Goal: Information Seeking & Learning: Learn about a topic

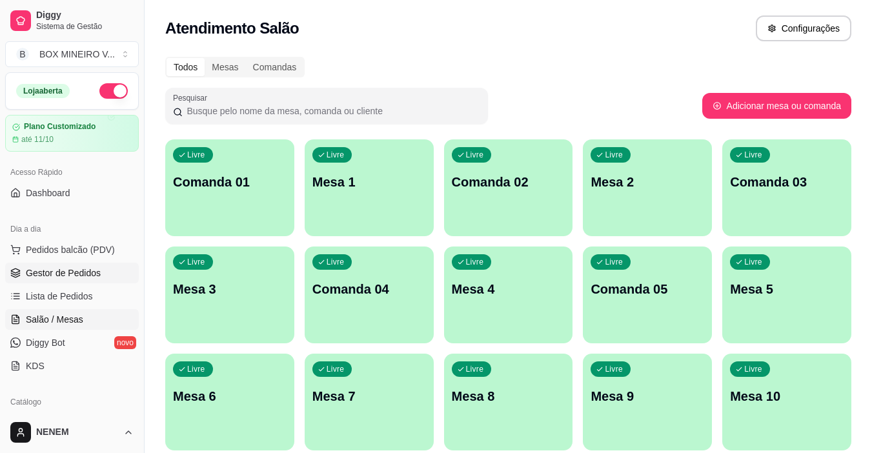
click at [56, 270] on span "Gestor de Pedidos" at bounding box center [63, 273] width 75 height 13
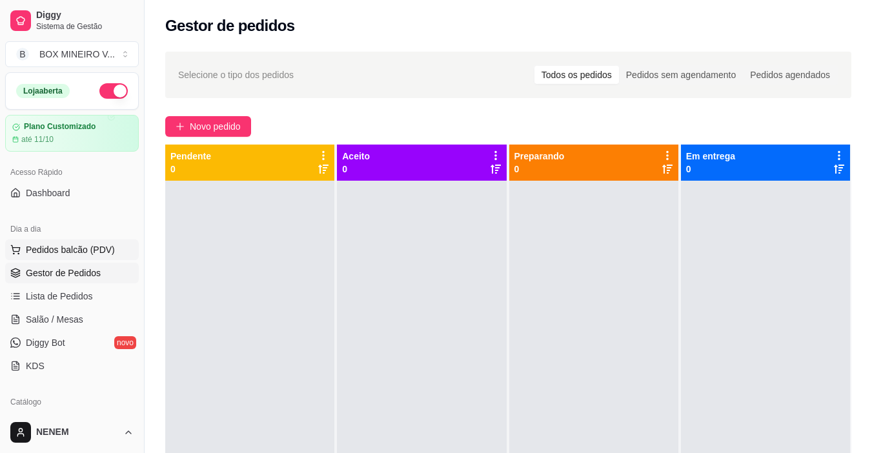
click at [46, 247] on span "Pedidos balcão (PDV)" at bounding box center [70, 249] width 89 height 13
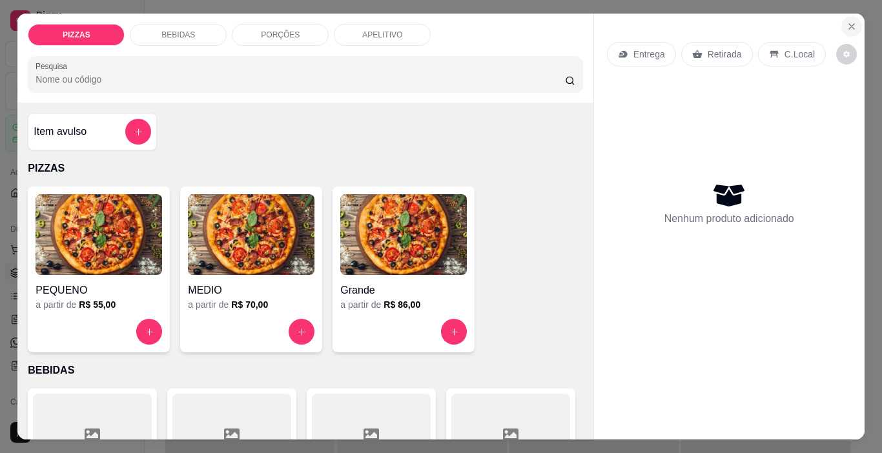
click at [846, 24] on icon "Close" at bounding box center [851, 26] width 10 height 10
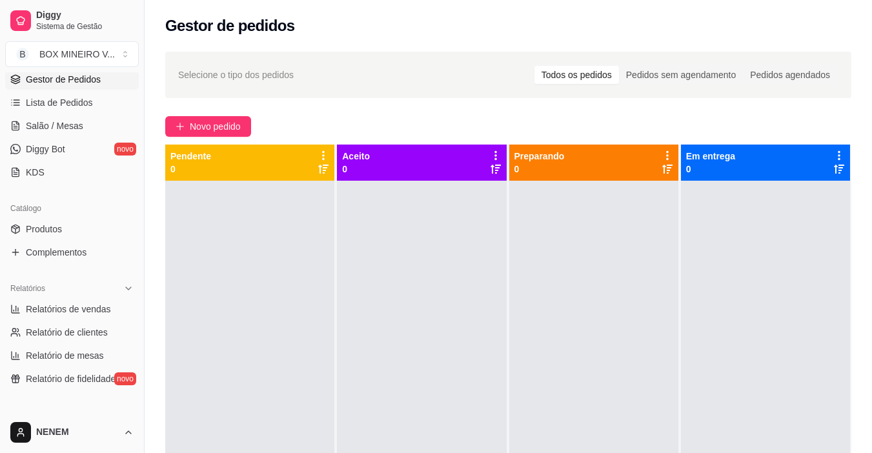
scroll to position [258, 0]
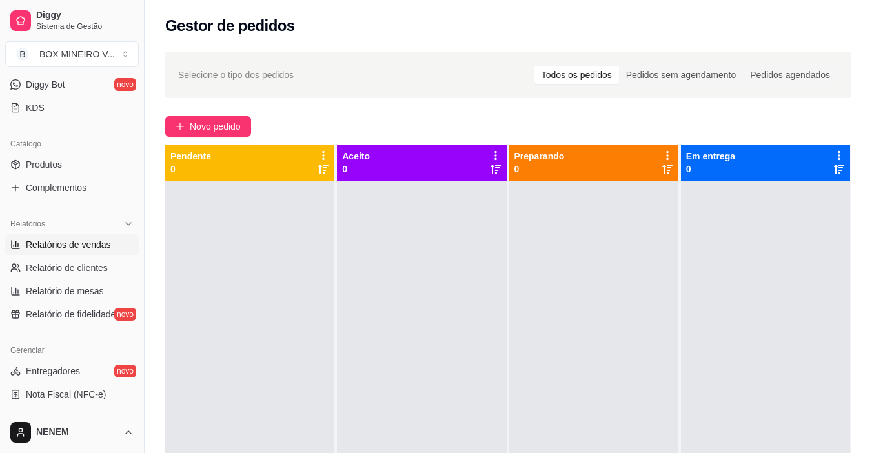
click at [69, 247] on span "Relatórios de vendas" at bounding box center [68, 244] width 85 height 13
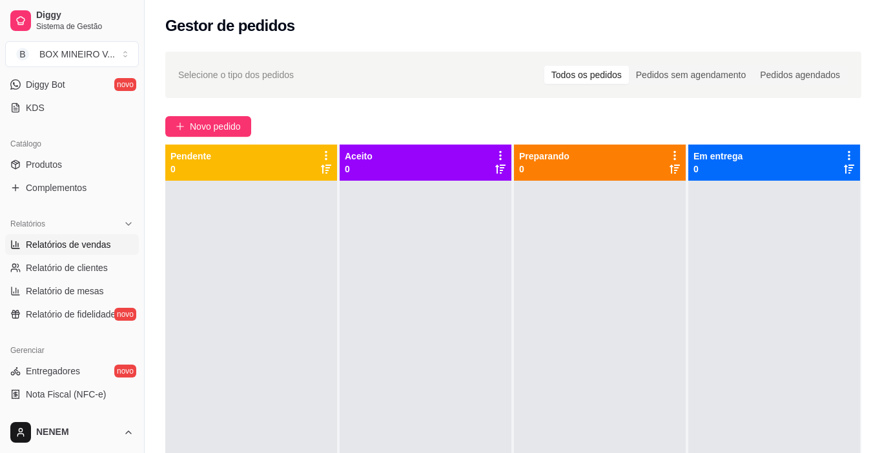
select select "ALL"
select select "0"
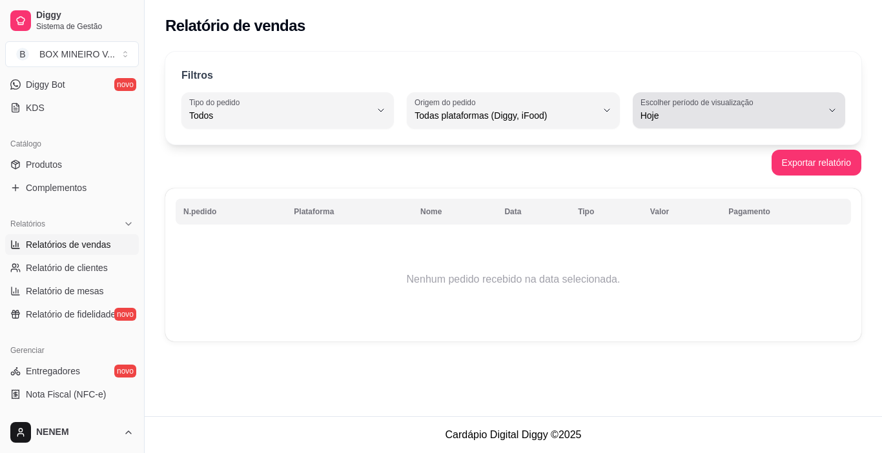
click at [642, 115] on span "Hoje" at bounding box center [731, 115] width 181 height 13
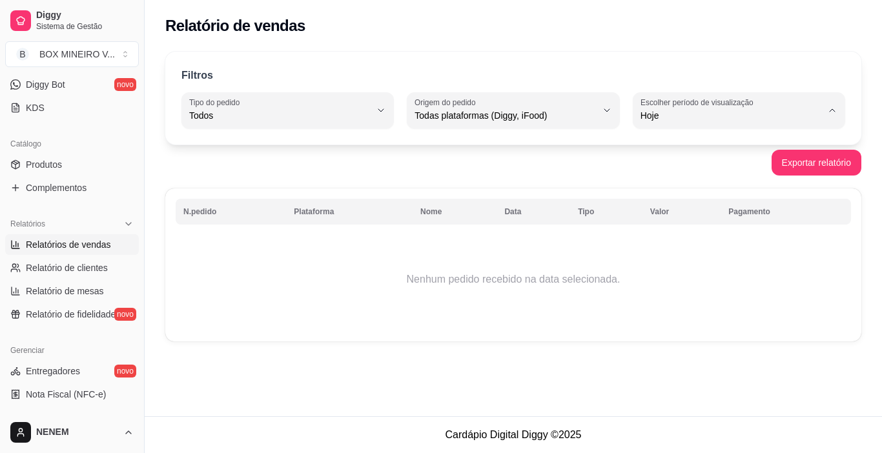
click at [657, 142] on span "Hoje" at bounding box center [733, 146] width 172 height 12
click at [820, 159] on button "Exportar relatório" at bounding box center [816, 162] width 87 height 25
click at [61, 249] on span "Relatórios de vendas" at bounding box center [68, 244] width 85 height 13
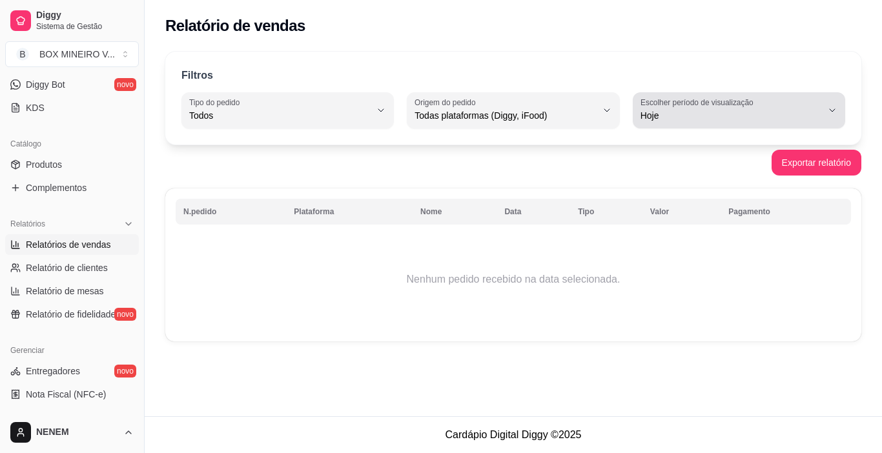
click at [684, 105] on label "Escolher período de visualização" at bounding box center [699, 102] width 117 height 11
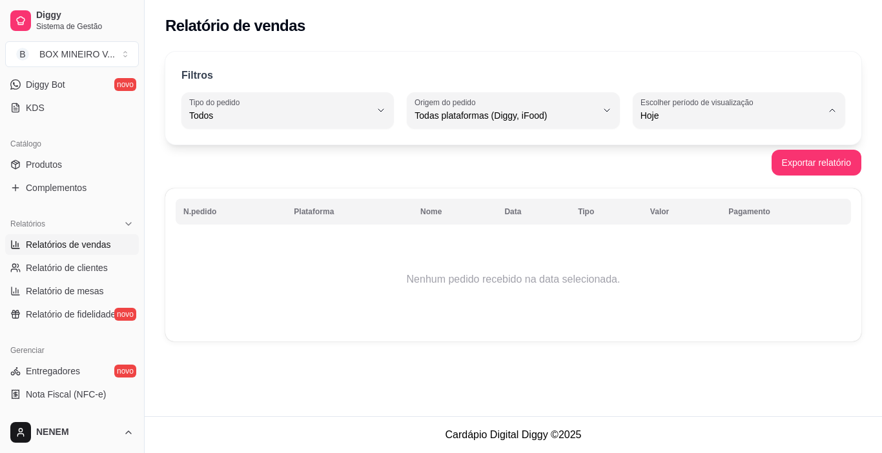
click at [653, 141] on span "Hoje" at bounding box center [733, 146] width 172 height 12
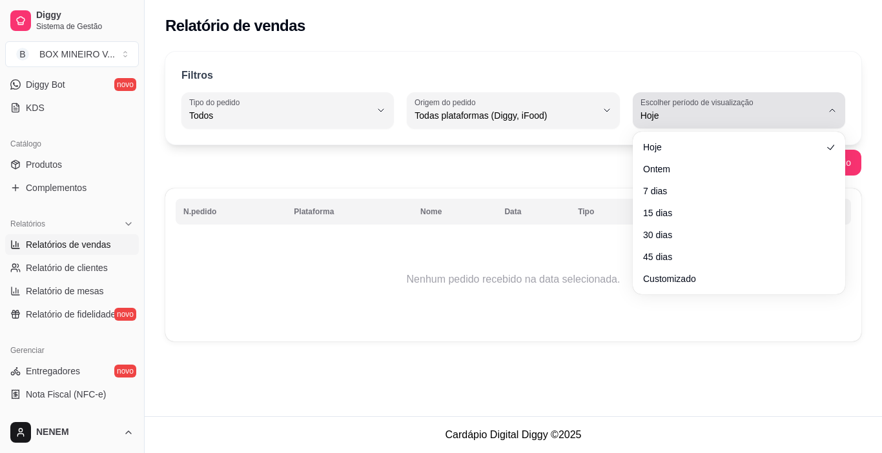
click at [829, 112] on icon "button" at bounding box center [832, 110] width 10 height 10
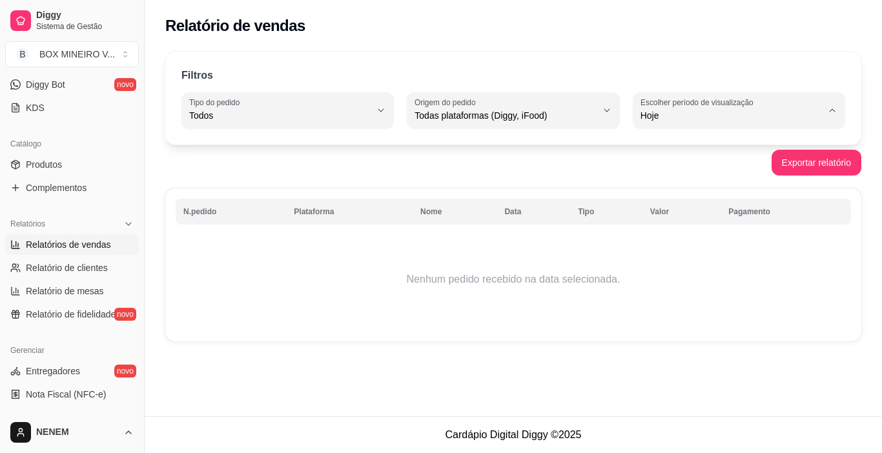
click at [672, 187] on span "7 dias" at bounding box center [733, 189] width 172 height 12
type input "7"
select select "7"
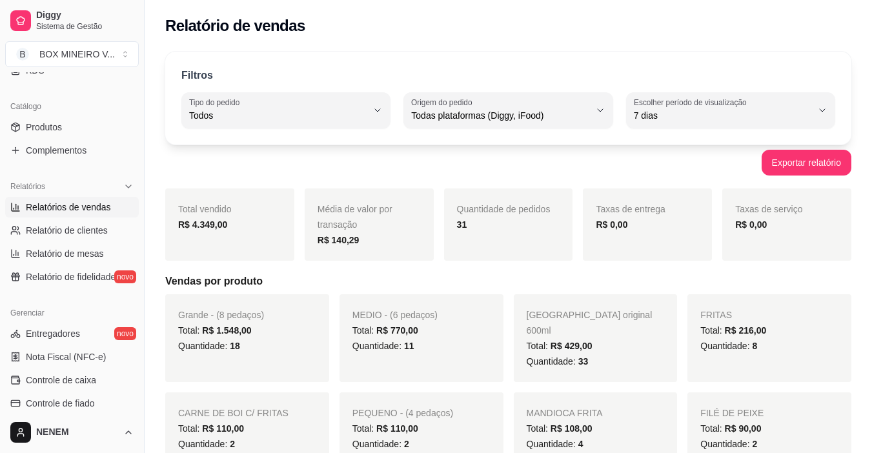
scroll to position [323, 0]
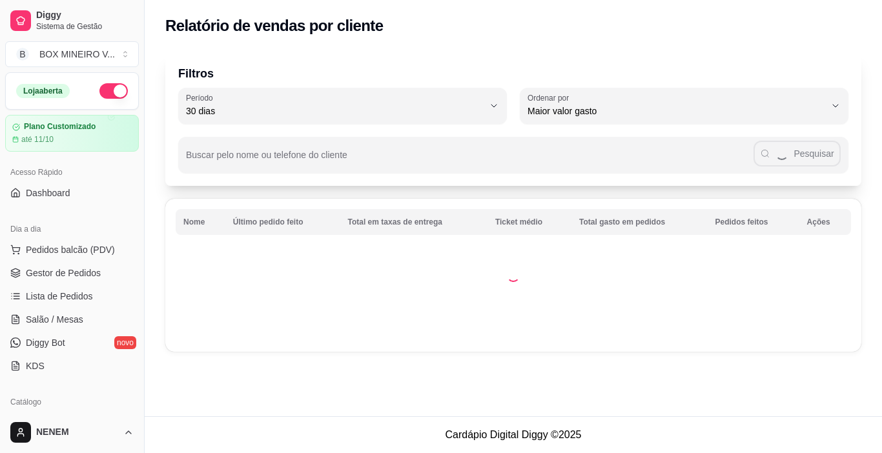
select select "30"
select select "HIGHEST_TOTAL_SPENT_WITH_ORDERS"
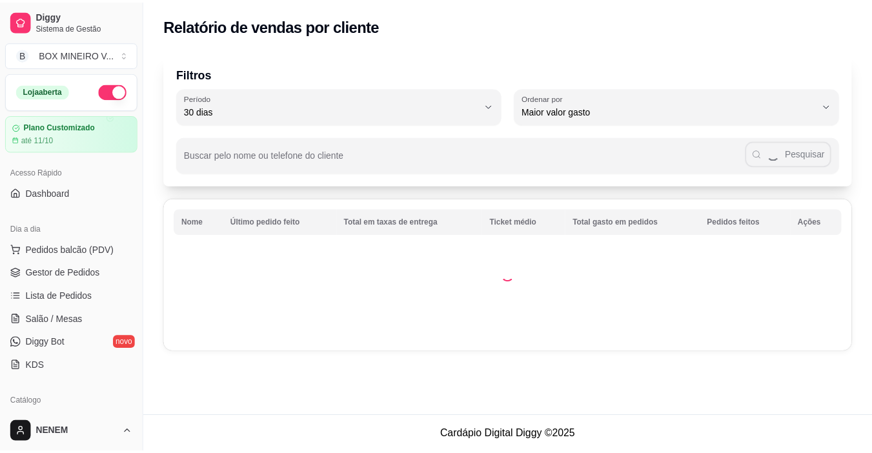
scroll to position [258, 0]
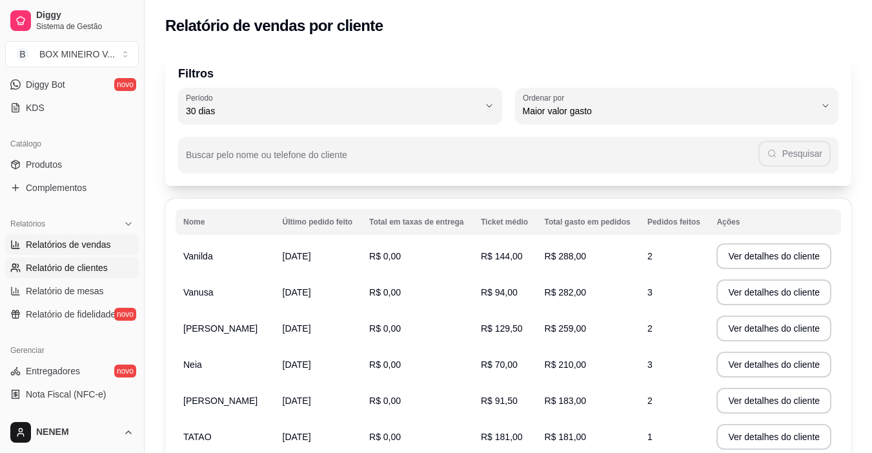
click at [94, 251] on span "Relatórios de vendas" at bounding box center [68, 244] width 85 height 13
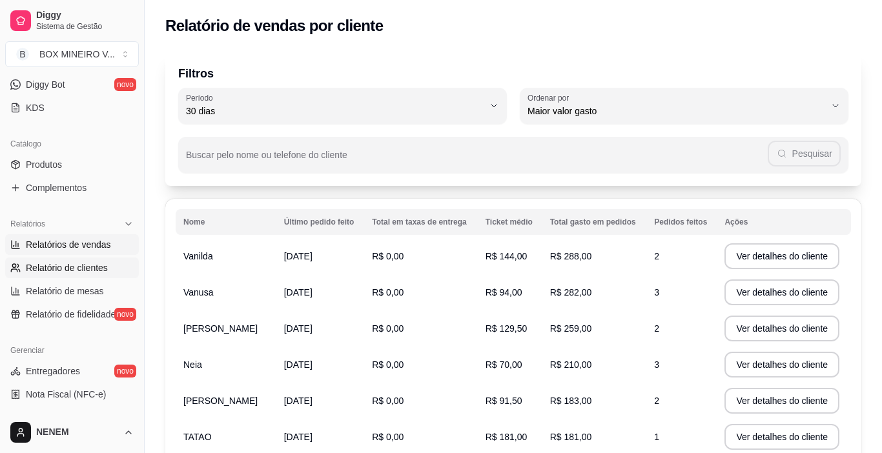
select select "ALL"
select select "0"
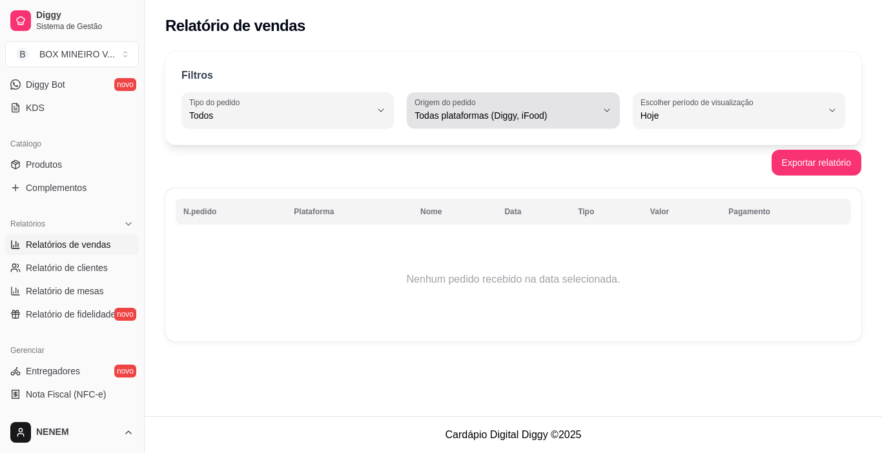
click at [607, 107] on icon "button" at bounding box center [607, 110] width 10 height 10
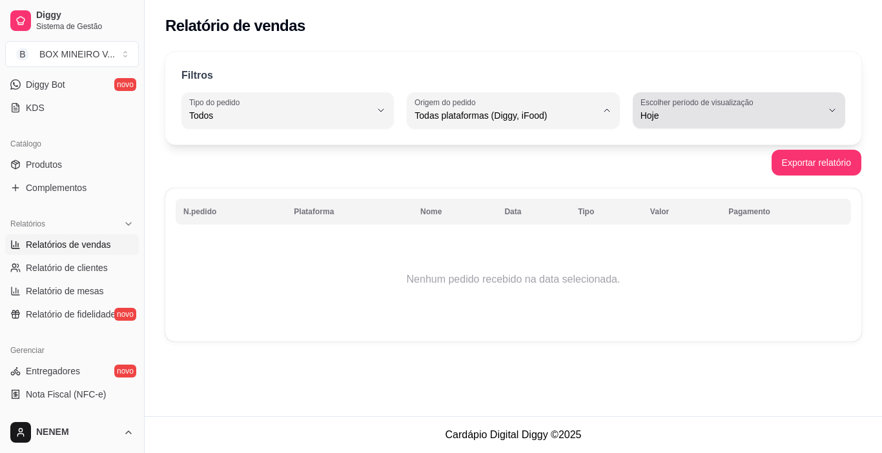
click at [664, 110] on span "Hoje" at bounding box center [731, 115] width 181 height 13
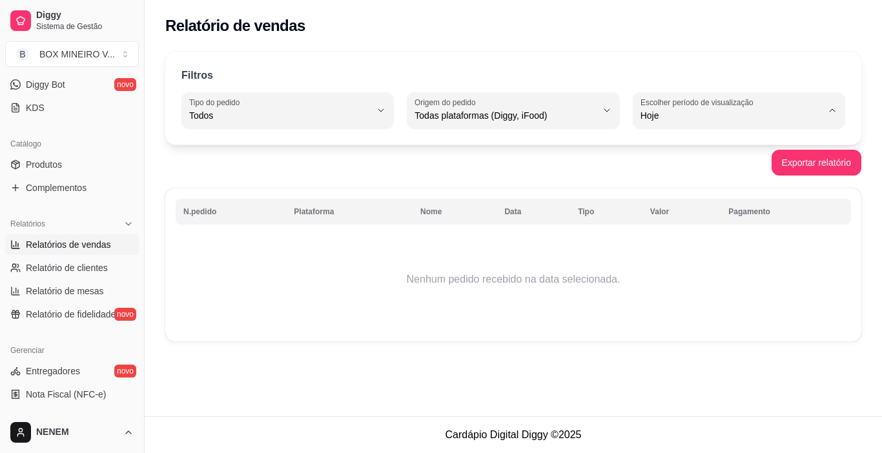
click at [660, 145] on span "Hoje" at bounding box center [733, 146] width 172 height 12
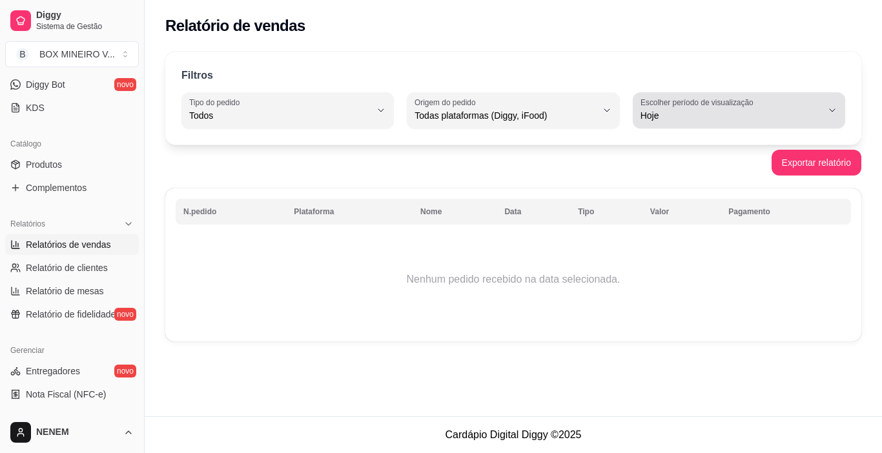
click at [681, 106] on label "Escolher período de visualização" at bounding box center [699, 102] width 117 height 11
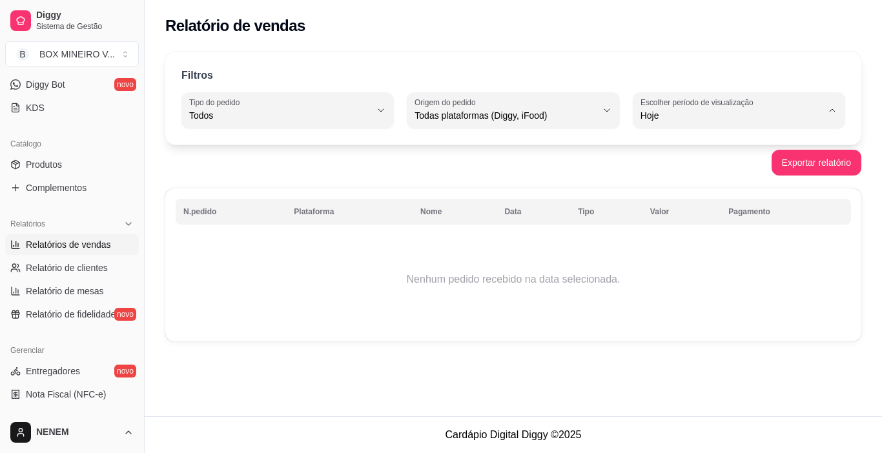
click at [653, 167] on span "Ontem" at bounding box center [733, 167] width 172 height 12
type input "1"
select select "1"
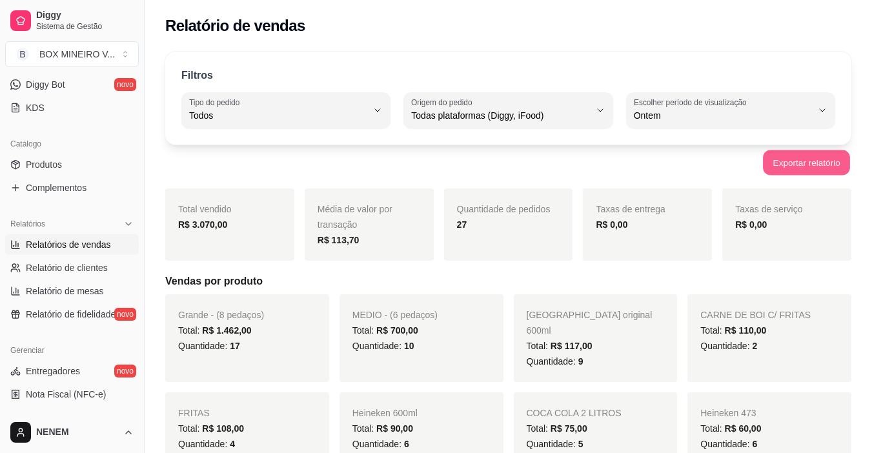
click at [812, 161] on button "Exportar relatório" at bounding box center [806, 162] width 87 height 25
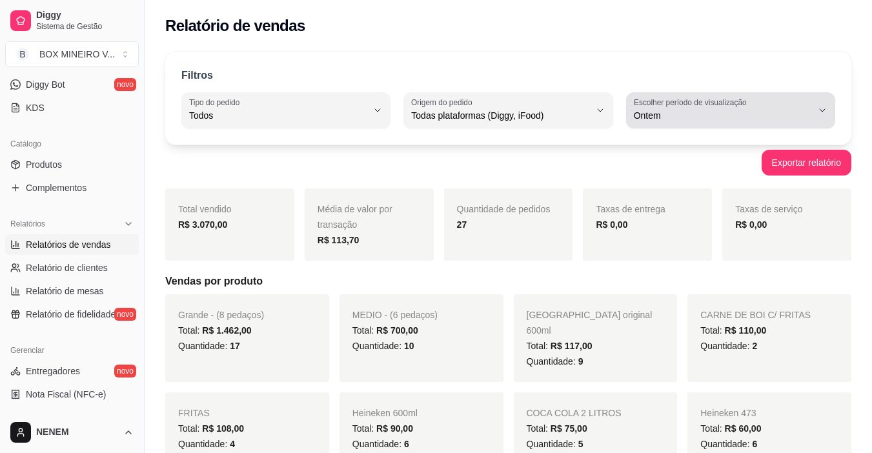
click at [671, 107] on label "Escolher período de visualização" at bounding box center [692, 102] width 117 height 11
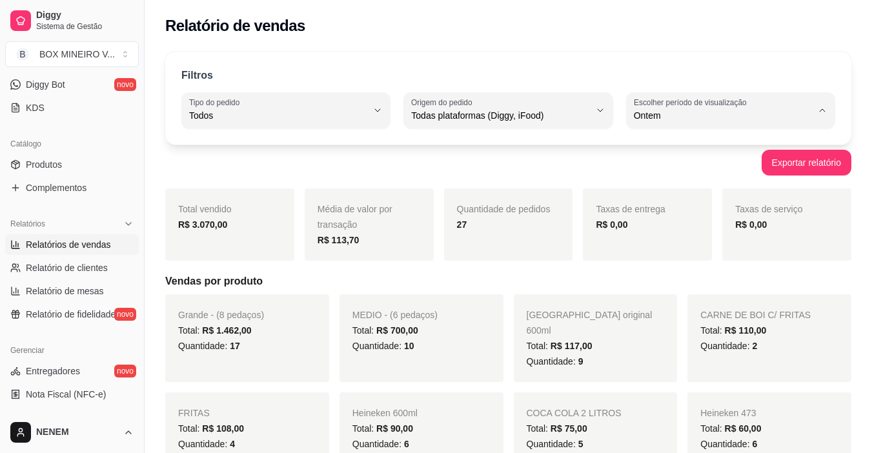
click at [650, 167] on span "Ontem" at bounding box center [724, 167] width 169 height 12
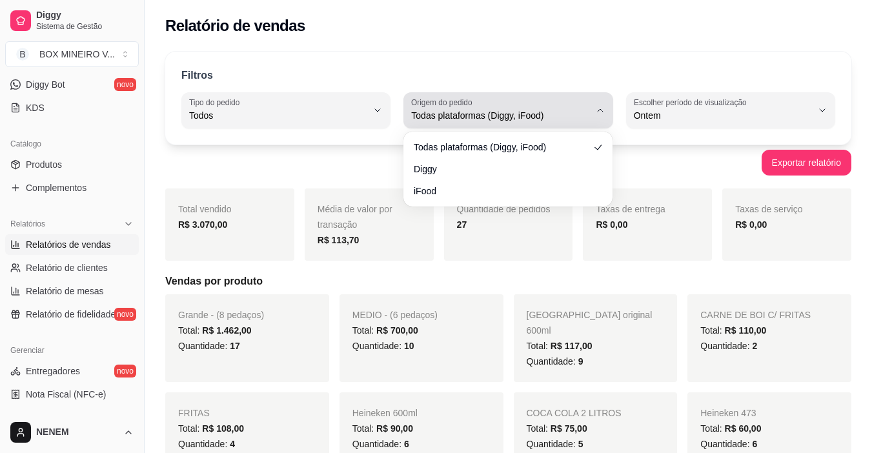
click at [460, 116] on span "Todas plataformas (Diggy, iFood)" at bounding box center [500, 115] width 178 height 13
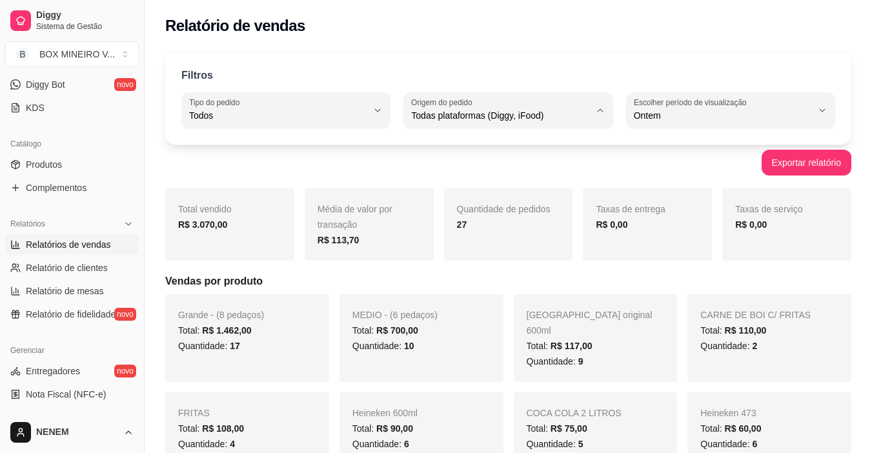
click at [444, 172] on span "Diggy" at bounding box center [502, 167] width 169 height 12
type input "DIGGY"
select select "DIGGY"
click at [41, 274] on span "Relatório de clientes" at bounding box center [67, 268] width 82 height 13
select select "30"
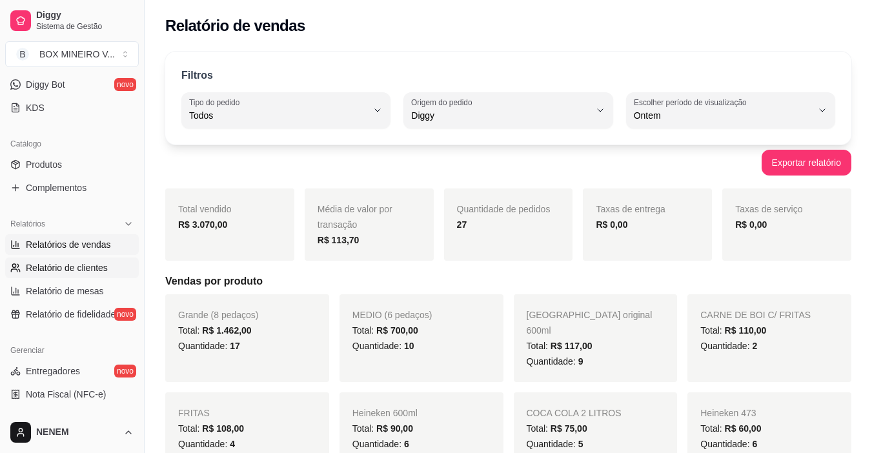
select select "HIGHEST_TOTAL_SPENT_WITH_ORDERS"
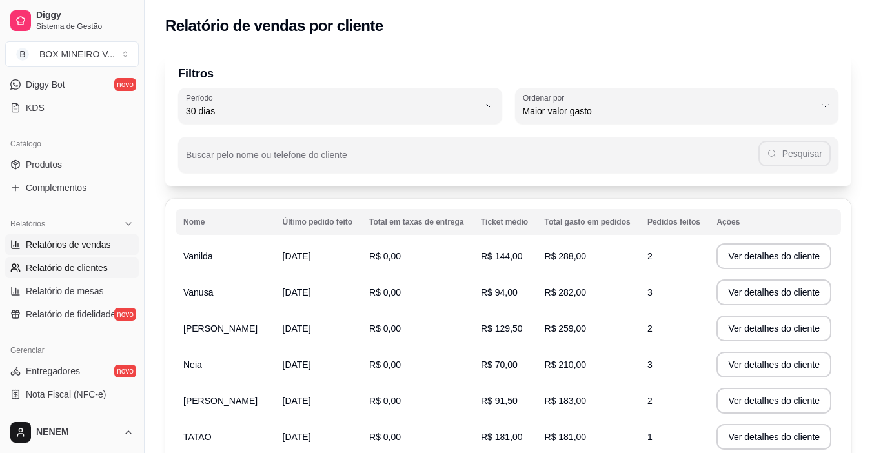
click at [72, 249] on span "Relatórios de vendas" at bounding box center [68, 244] width 85 height 13
select select "ALL"
select select "0"
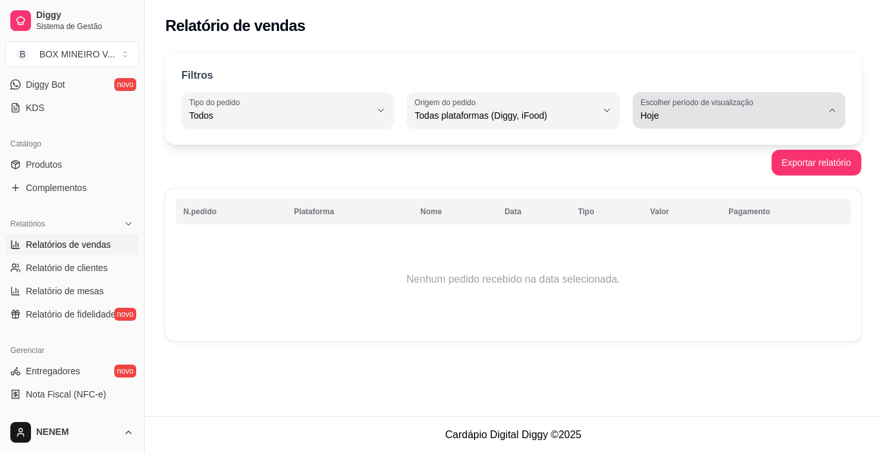
click at [824, 114] on button "Escolher período de visualização Hoje" at bounding box center [739, 110] width 212 height 36
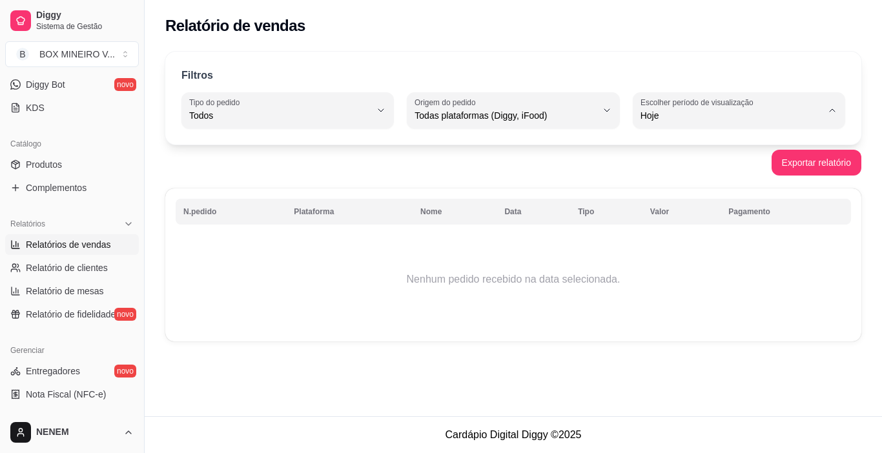
click at [663, 170] on span "Ontem" at bounding box center [733, 167] width 172 height 12
type input "1"
select select "1"
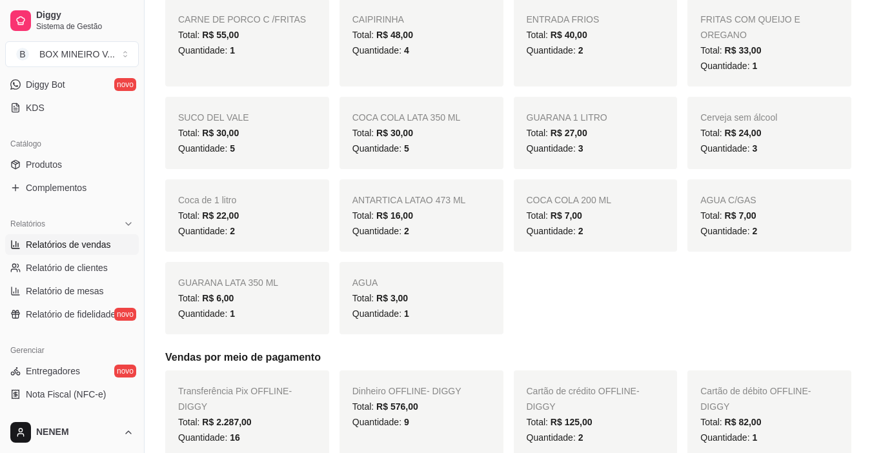
scroll to position [517, 0]
